Goal: Transaction & Acquisition: Purchase product/service

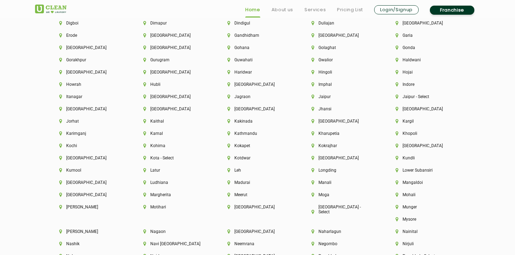
scroll to position [1981, 0]
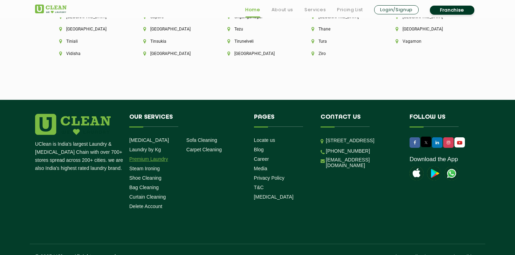
click at [148, 156] on link "Premium Laundry" at bounding box center [148, 159] width 39 height 6
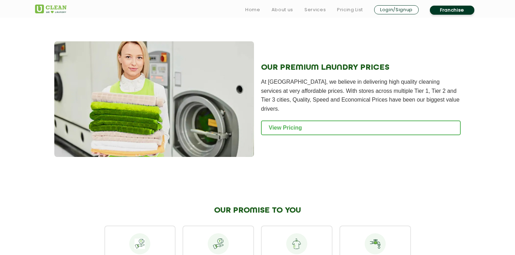
scroll to position [726, 0]
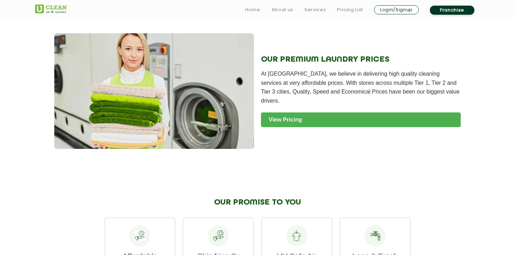
click at [281, 113] on link "View Pricing" at bounding box center [361, 120] width 200 height 15
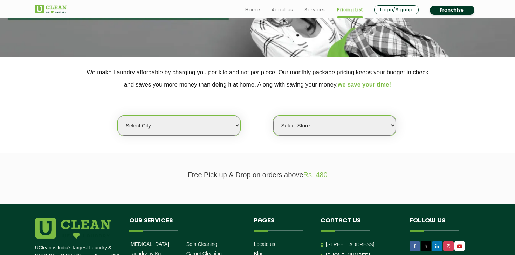
scroll to position [106, 0]
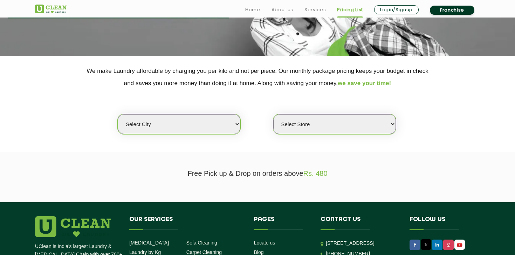
click at [181, 128] on select "Select city [GEOGRAPHIC_DATA] [GEOGRAPHIC_DATA] [GEOGRAPHIC_DATA] [GEOGRAPHIC_D…" at bounding box center [179, 124] width 123 height 20
select select "26"
click at [118, 114] on select "Select city [GEOGRAPHIC_DATA] [GEOGRAPHIC_DATA] [GEOGRAPHIC_DATA] [GEOGRAPHIC_D…" at bounding box center [179, 124] width 123 height 20
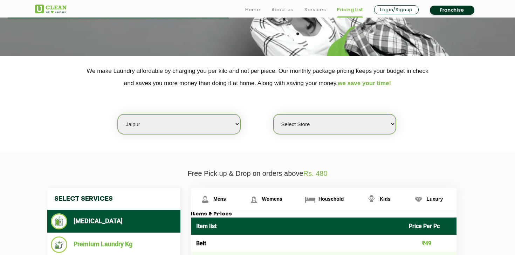
click at [312, 125] on select "Select Store UClean Jagatpura UClean Vaishali Nagar Jaipur UClean Vidhyadhar Na…" at bounding box center [334, 124] width 123 height 20
select select "300"
click at [273, 114] on select "Select Store UClean Jagatpura UClean Vaishali Nagar Jaipur UClean Vidhyadhar Na…" at bounding box center [334, 124] width 123 height 20
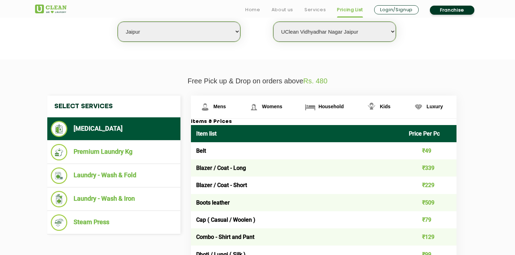
scroll to position [200, 0]
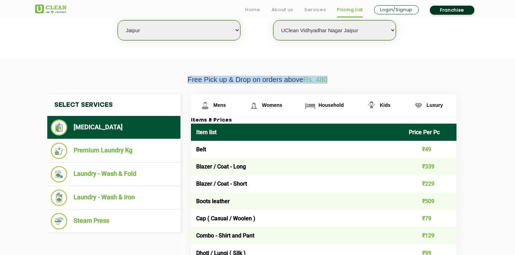
drag, startPoint x: 187, startPoint y: 80, endPoint x: 332, endPoint y: 81, distance: 144.8
click at [332, 81] on p "Free Pick up & Drop on orders above Rs. 480" at bounding box center [257, 80] width 445 height 8
copy p "Free Pick up & Drop on orders above Rs. 480"
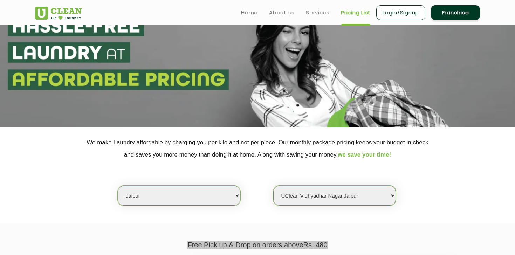
scroll to position [0, 0]
